Goal: Task Accomplishment & Management: Use online tool/utility

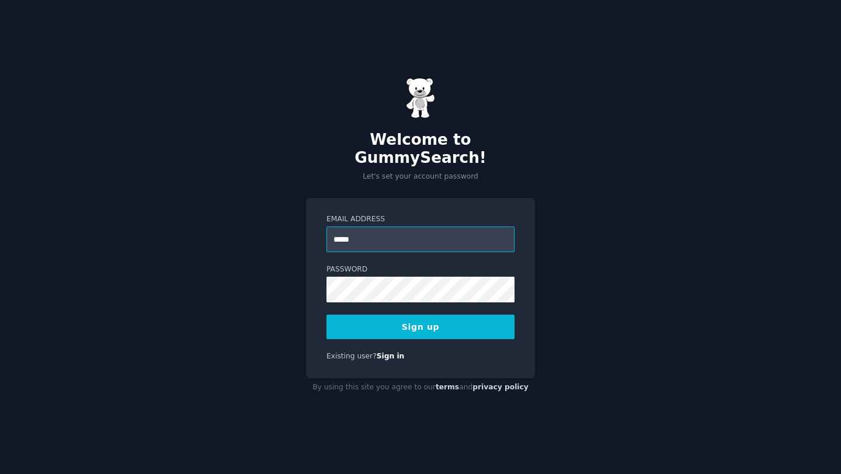
type input "**********"
click at [376, 325] on button "Sign up" at bounding box center [421, 327] width 188 height 25
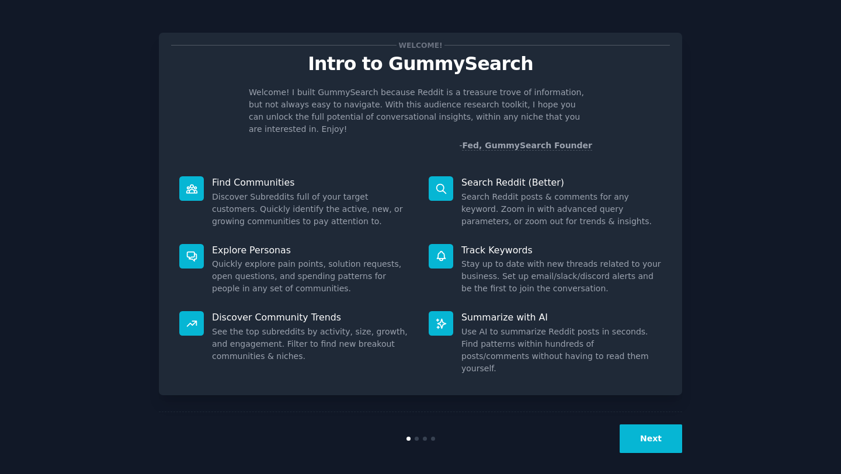
click at [644, 431] on button "Next" at bounding box center [651, 439] width 63 height 29
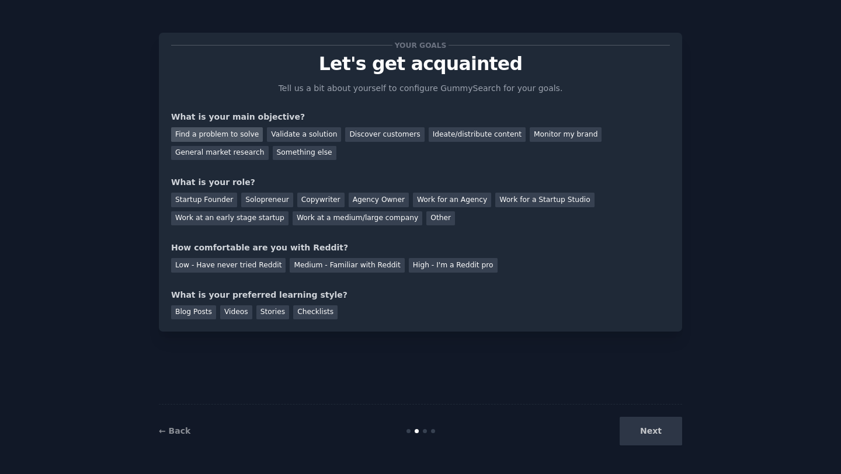
click at [223, 133] on div "Find a problem to solve" at bounding box center [217, 134] width 92 height 15
click at [426, 217] on div "Other" at bounding box center [440, 218] width 29 height 15
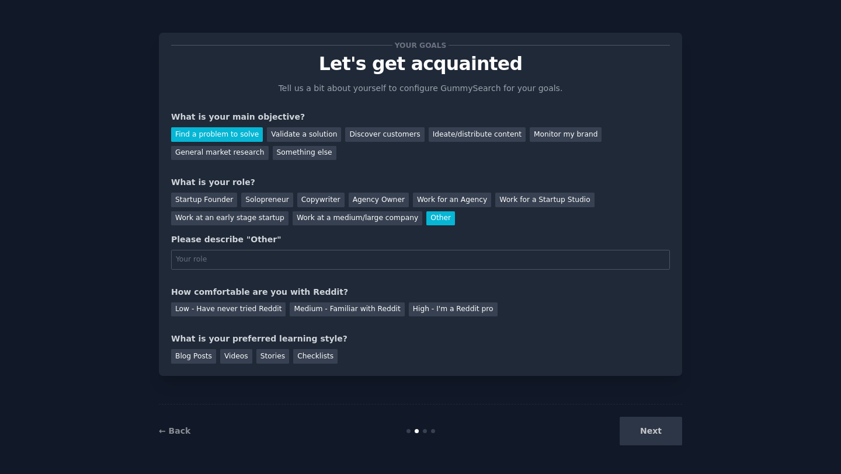
click at [297, 258] on input "text" at bounding box center [420, 260] width 499 height 20
type input "owner"
click at [244, 310] on div "Low - Have never tried Reddit" at bounding box center [228, 310] width 114 height 15
click at [235, 362] on div "Videos" at bounding box center [236, 356] width 32 height 15
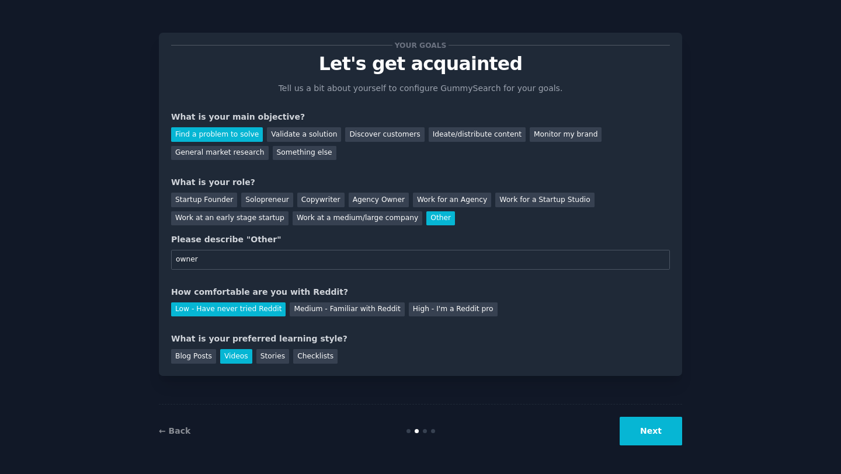
click at [648, 439] on button "Next" at bounding box center [651, 431] width 63 height 29
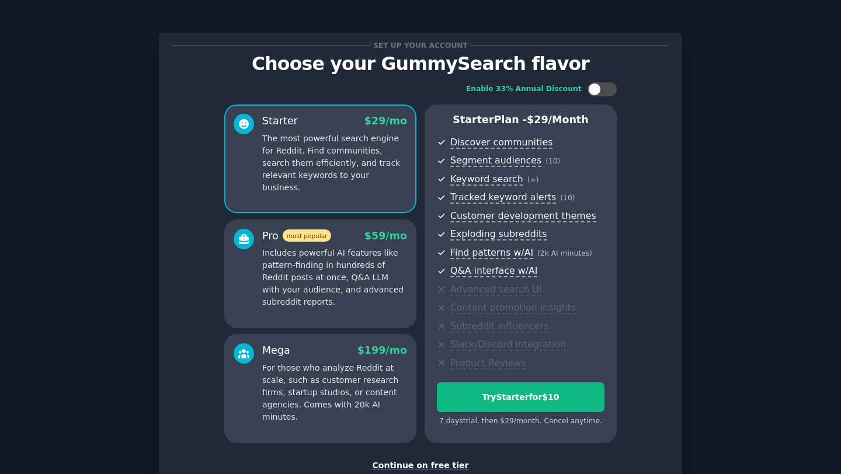
click at [418, 463] on div "Continue on free tier" at bounding box center [420, 466] width 499 height 12
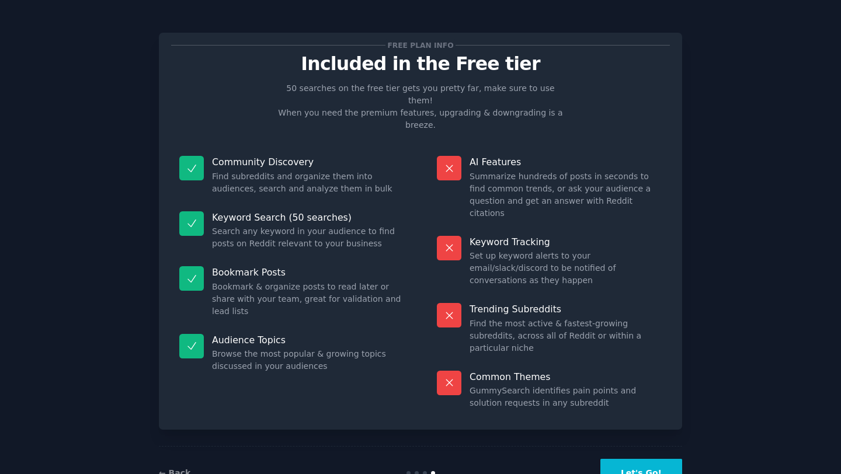
click at [645, 459] on button "Let's Go!" at bounding box center [642, 473] width 82 height 29
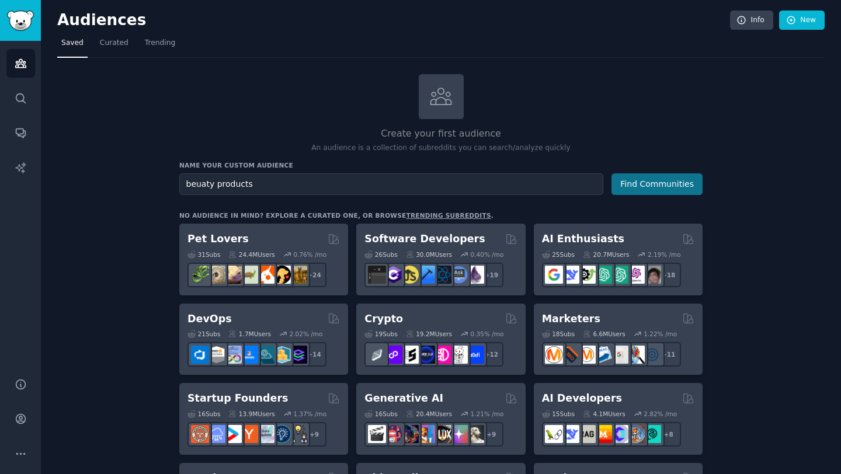
type input "beuaty products"
click at [656, 184] on button "Find Communities" at bounding box center [657, 184] width 91 height 22
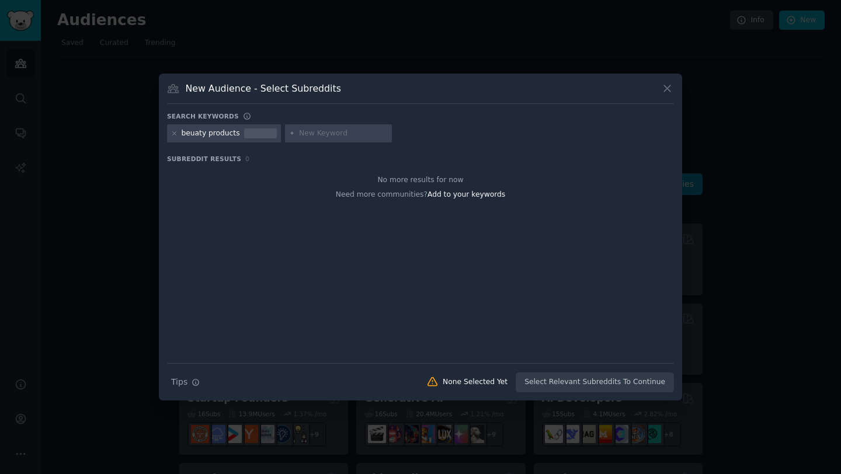
click at [244, 133] on div at bounding box center [260, 134] width 33 height 11
click at [197, 133] on div "beuaty products" at bounding box center [211, 134] width 58 height 11
click at [321, 137] on input "text" at bounding box center [343, 134] width 89 height 11
click at [175, 135] on icon at bounding box center [174, 133] width 6 height 6
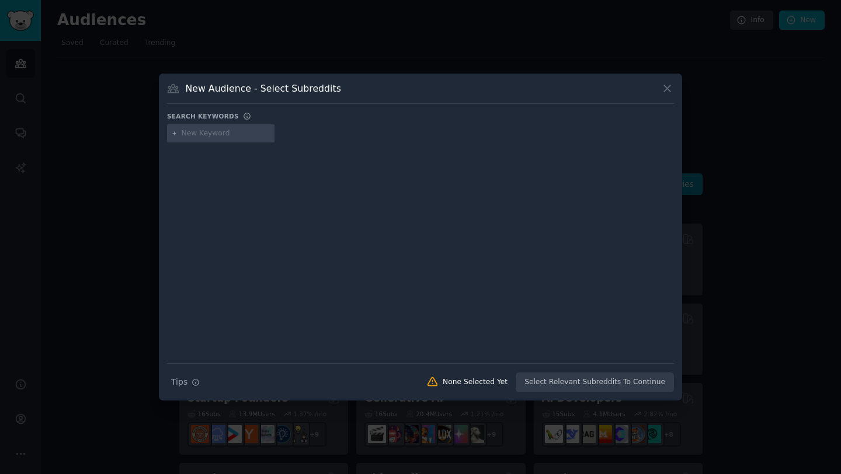
click at [195, 138] on input "text" at bounding box center [226, 134] width 89 height 11
paste input "beauty"
type input "beauty products"
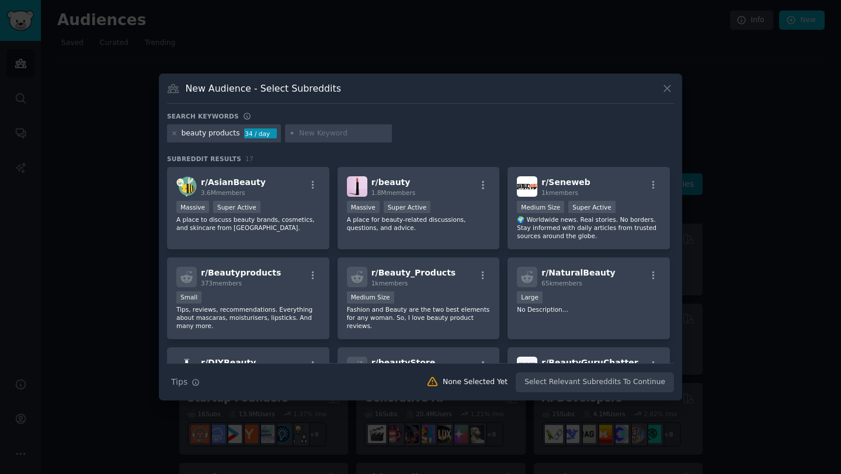
click at [304, 134] on input "text" at bounding box center [343, 134] width 89 height 11
type input "o"
type input "botanical beauty prodycts"
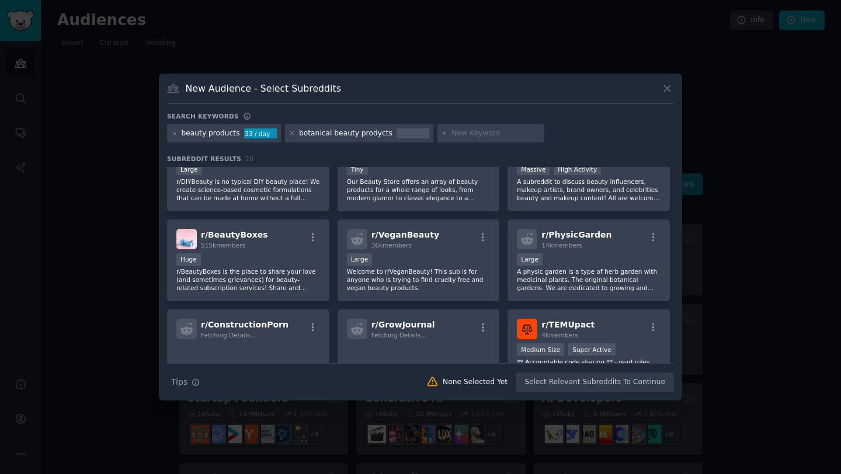
scroll to position [249, 0]
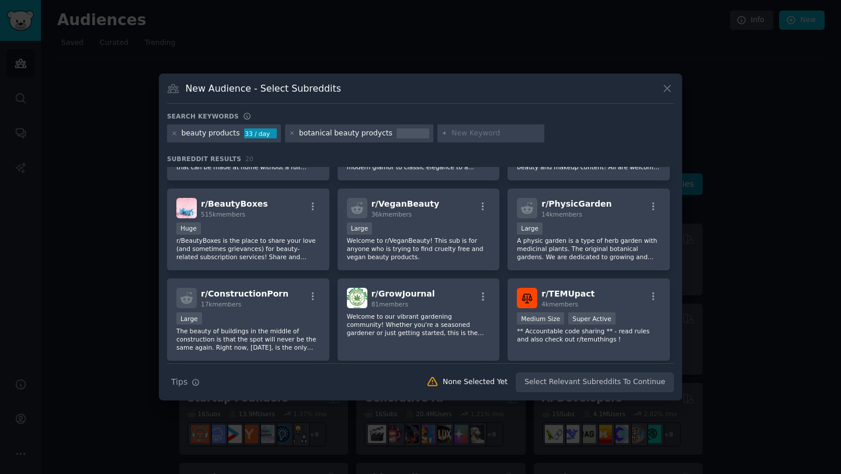
click at [456, 136] on input "text" at bounding box center [496, 134] width 89 height 11
type input "vegan beauty"
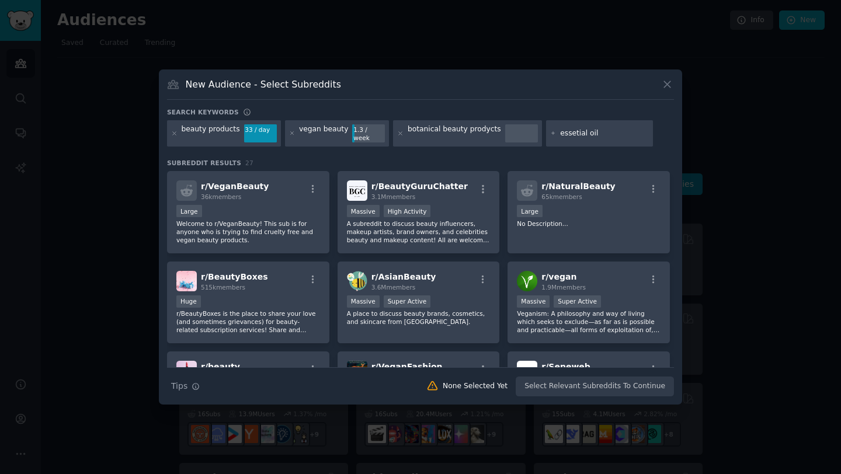
type input "essetial oils"
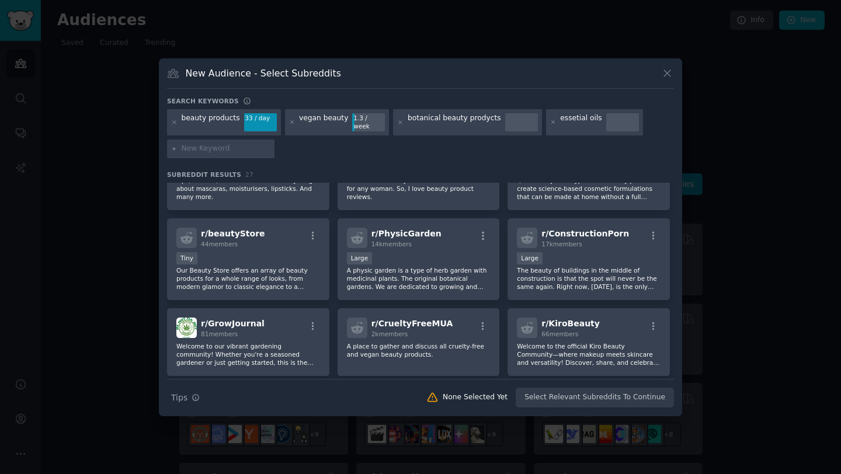
scroll to position [332, 0]
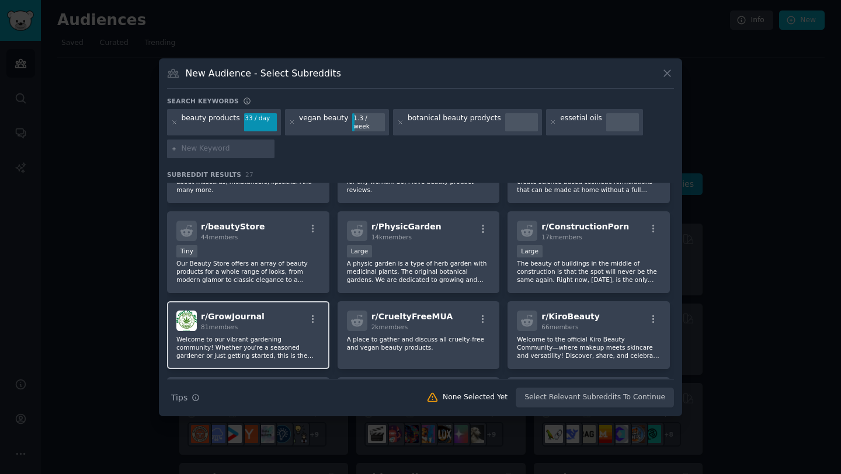
click at [235, 324] on span "81 members" at bounding box center [219, 327] width 37 height 7
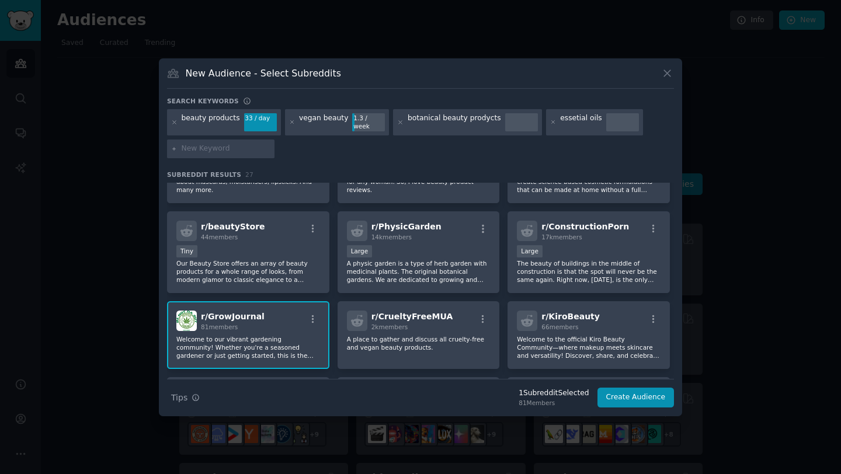
click at [235, 324] on span "81 members" at bounding box center [219, 327] width 37 height 7
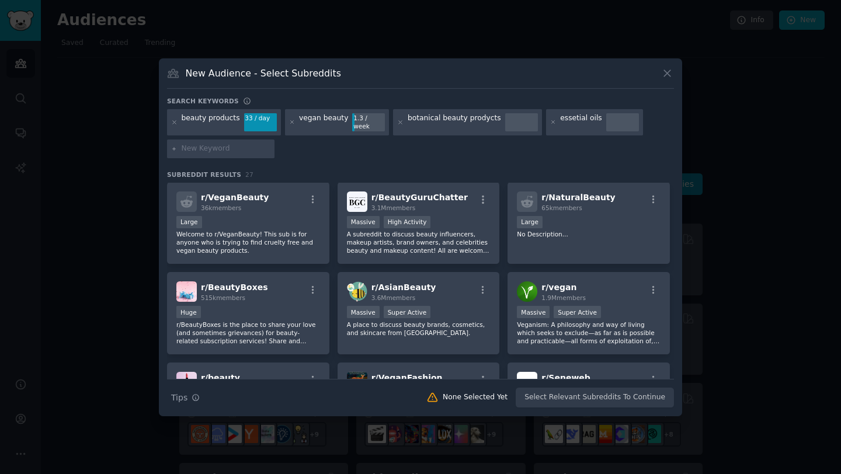
scroll to position [0, 0]
click at [259, 245] on p "Welcome to r/VeganBeauty! This sub is for anyone who is trying to find cruelty …" at bounding box center [248, 243] width 144 height 25
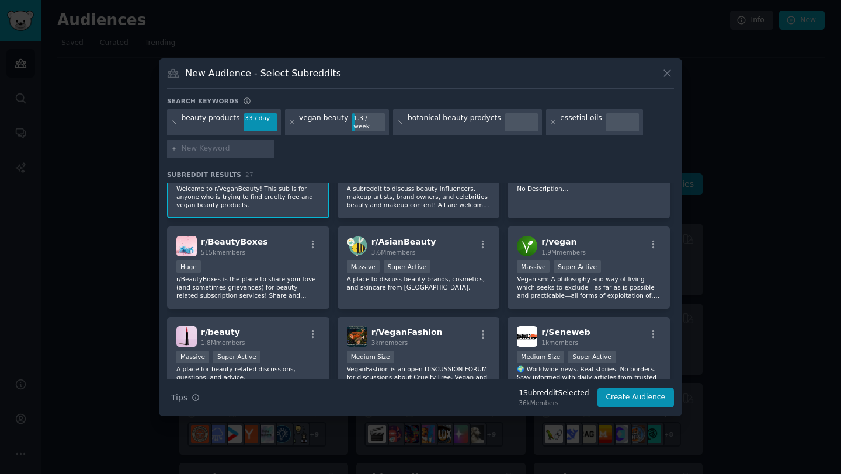
scroll to position [45, 0]
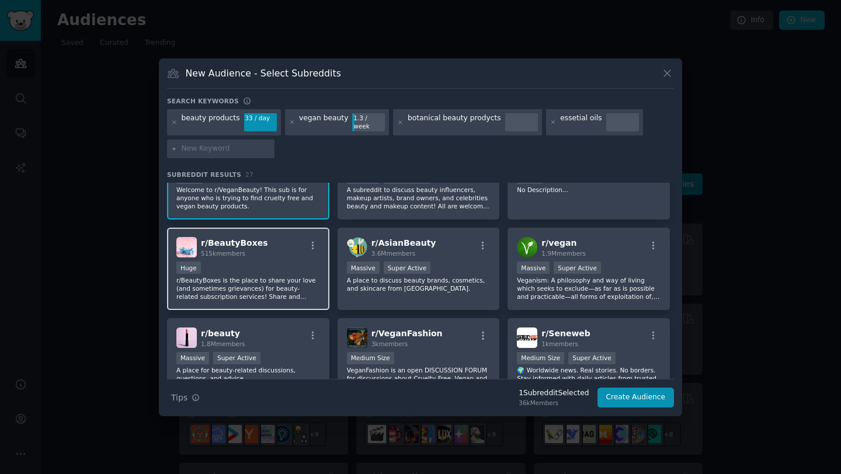
click at [250, 262] on div "Huge" at bounding box center [248, 269] width 144 height 15
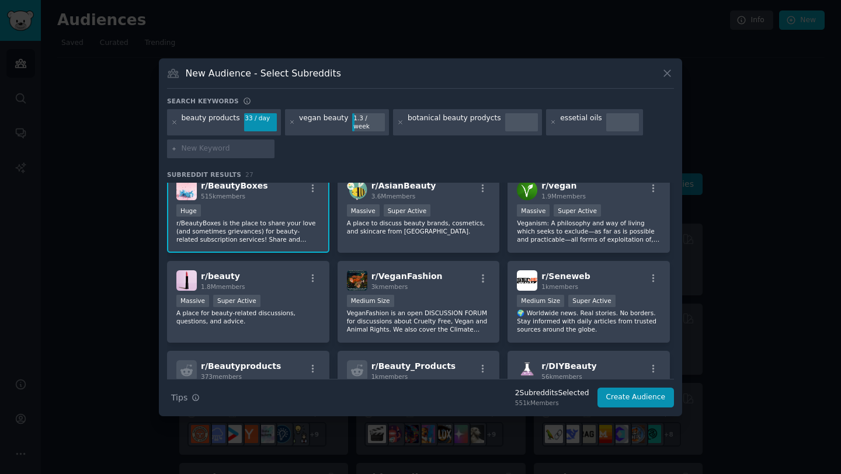
scroll to position [113, 0]
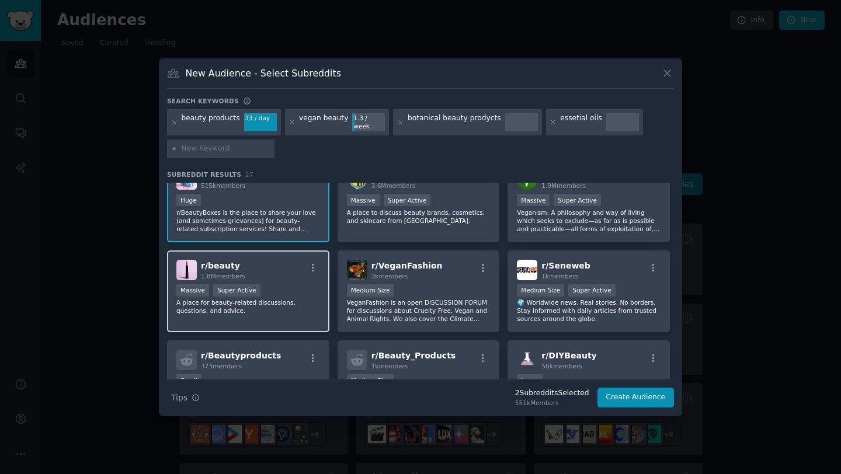
click at [256, 276] on div "r/ beauty 1.8M members Massive Super Active A place for beauty-related discussi…" at bounding box center [248, 292] width 162 height 82
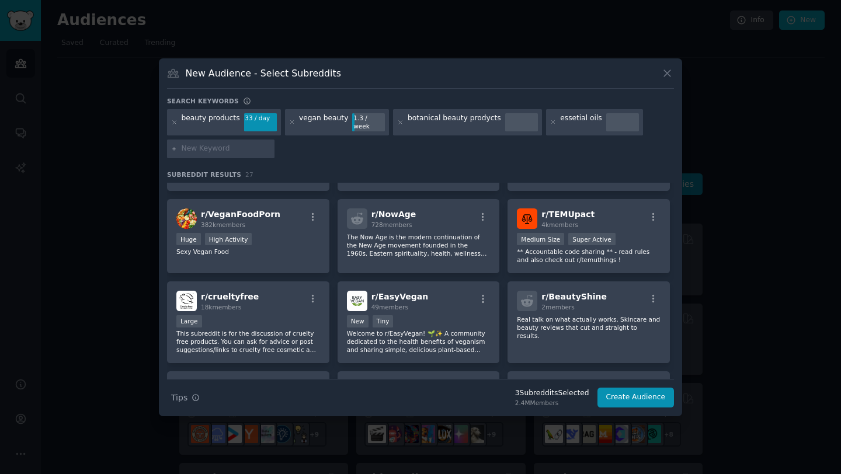
scroll to position [511, 0]
click at [300, 331] on p "This subreddit is for the discussion of cruelty free products. You can ask for …" at bounding box center [248, 341] width 144 height 25
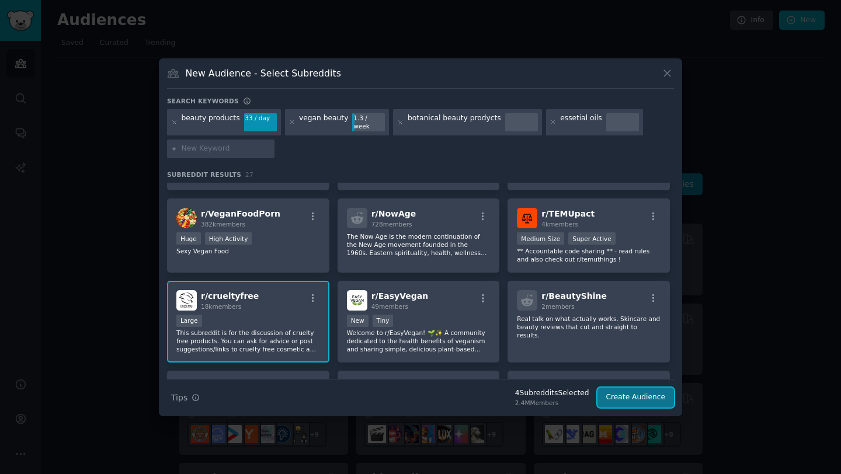
click at [643, 394] on button "Create Audience" at bounding box center [636, 398] width 77 height 20
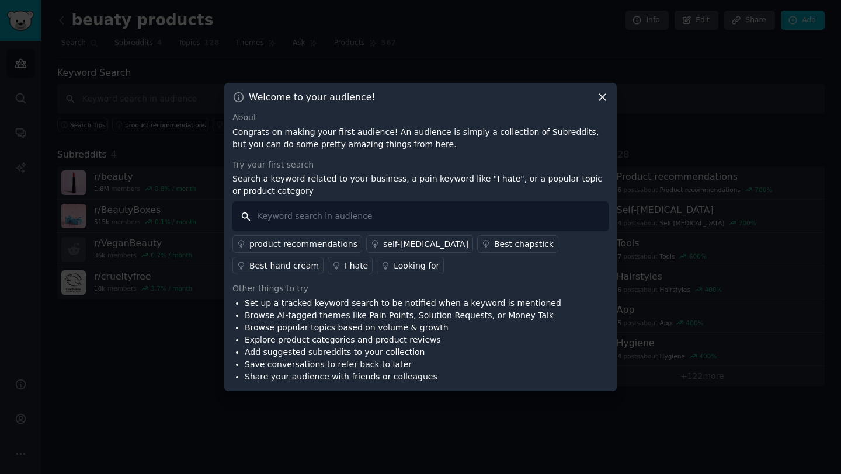
click at [307, 215] on input "text" at bounding box center [420, 217] width 376 height 30
type input "skin problems"
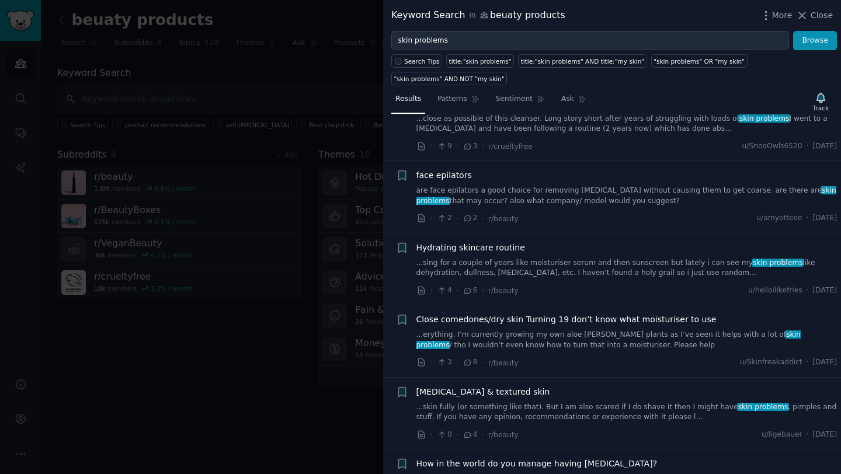
scroll to position [335, 0]
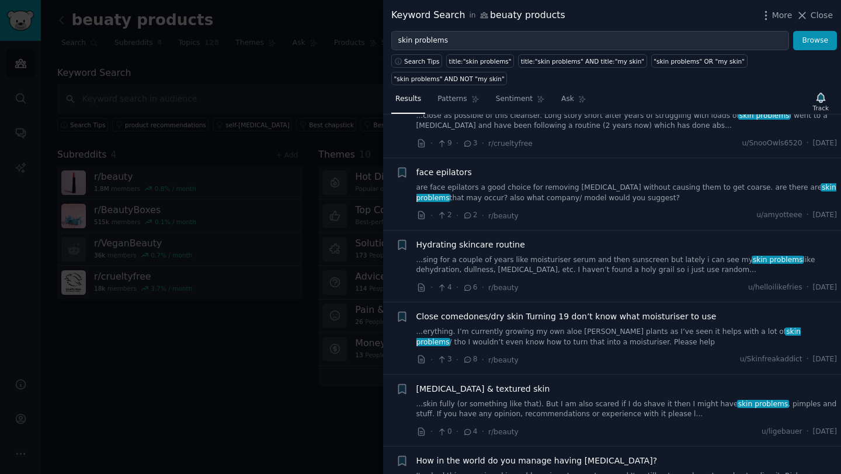
click at [166, 398] on div at bounding box center [420, 237] width 841 height 474
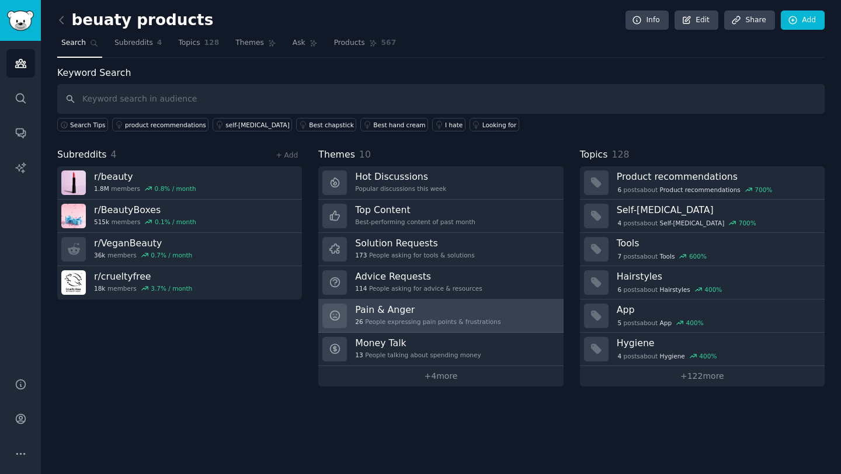
click at [388, 314] on h3 "Pain & Anger" at bounding box center [427, 310] width 145 height 12
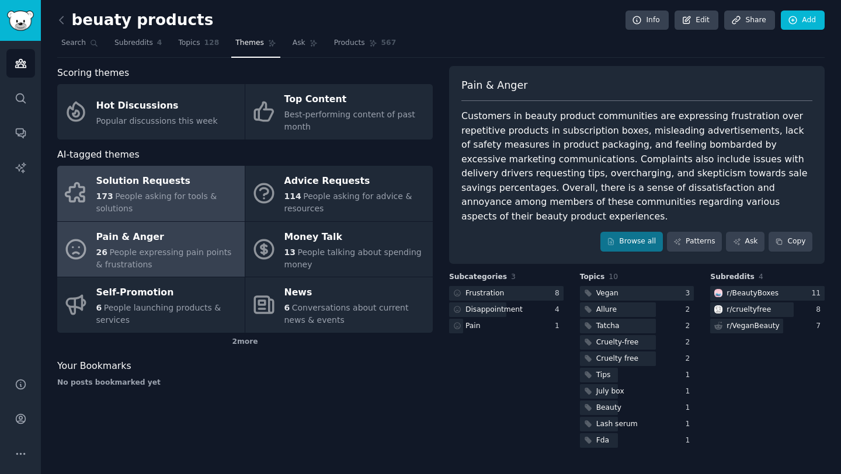
click at [141, 209] on div "173 People asking for tools & solutions" at bounding box center [167, 202] width 143 height 25
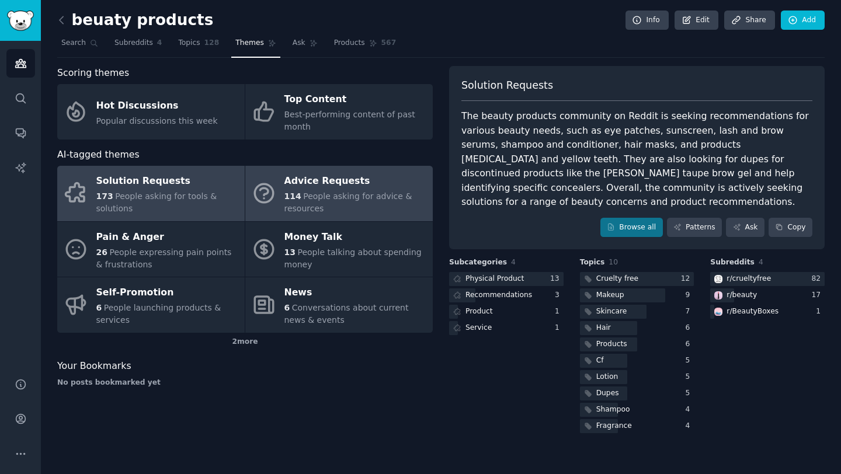
click at [316, 199] on span "People asking for advice & resources" at bounding box center [348, 203] width 128 height 22
